Goal: Navigation & Orientation: Find specific page/section

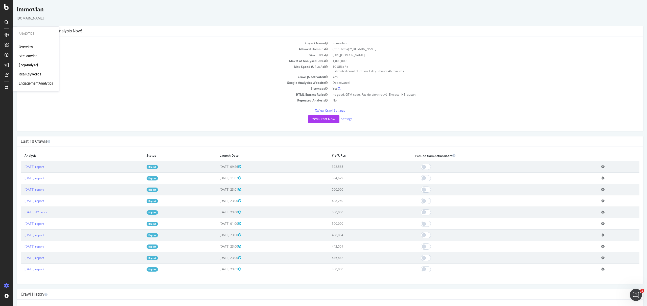
click at [30, 65] on div "LogAnalyzer" at bounding box center [29, 64] width 20 height 5
